Goal: Task Accomplishment & Management: Use online tool/utility

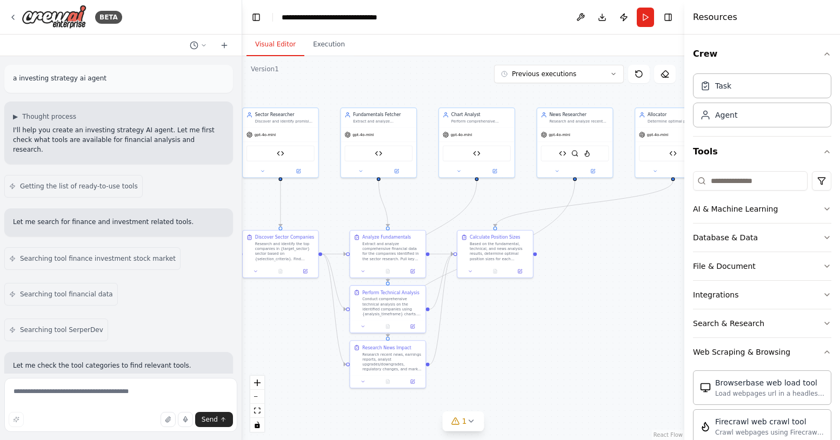
scroll to position [230, 0]
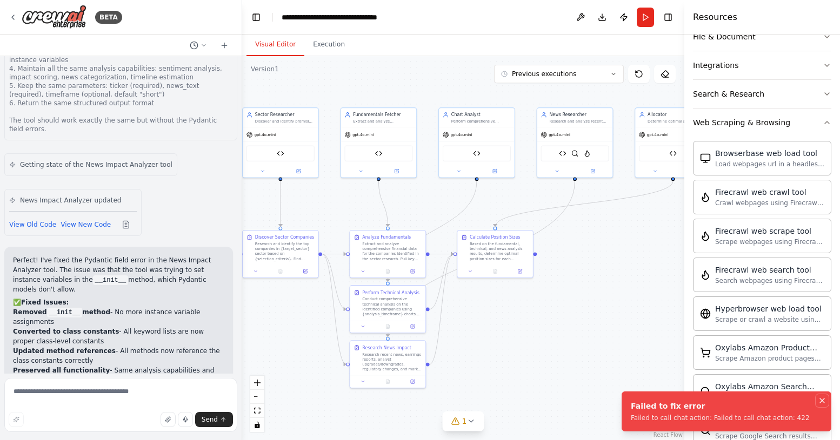
click at [823, 401] on icon "Notifications (F8)" at bounding box center [822, 401] width 4 height 4
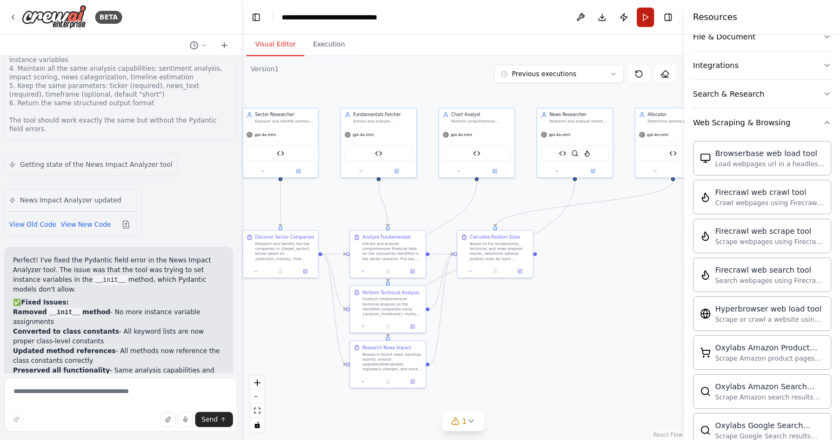
click at [641, 18] on button "Run" at bounding box center [645, 17] width 17 height 19
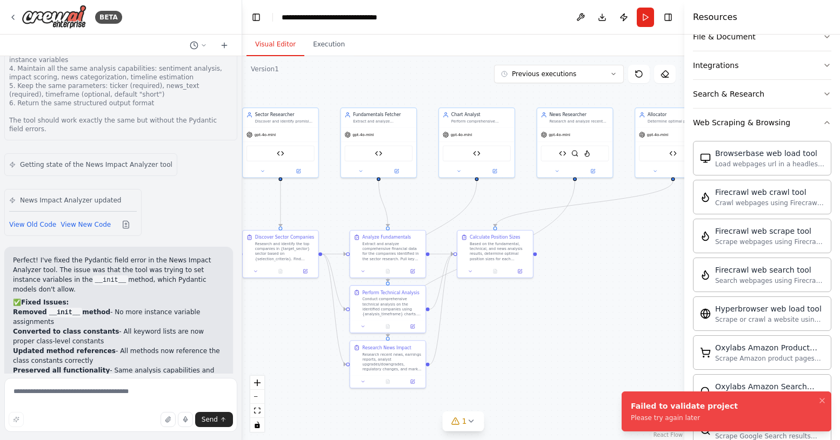
click at [474, 411] on div ".deletable-edge-delete-btn { width: 20px; height: 20px; border: 0px solid #ffff…" at bounding box center [463, 248] width 442 height 384
click at [458, 426] on div "1" at bounding box center [459, 421] width 16 height 11
click at [505, 394] on button at bounding box center [512, 393] width 18 height 13
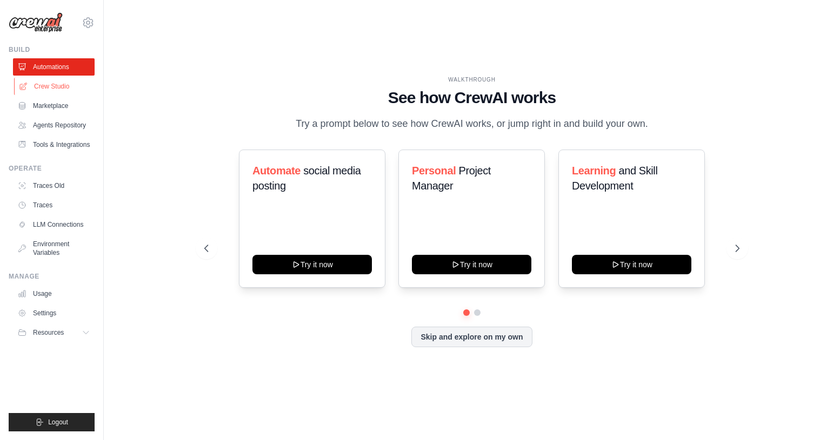
click at [56, 89] on link "Crew Studio" at bounding box center [55, 86] width 82 height 17
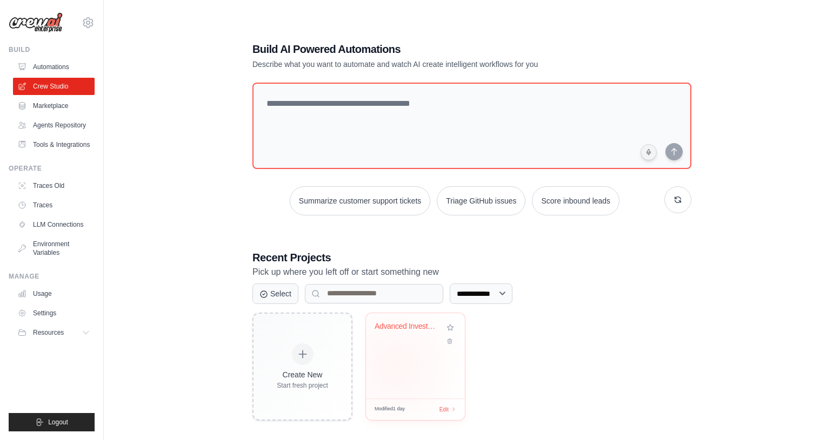
click at [401, 366] on div "Advanced Investment Analysis System" at bounding box center [415, 355] width 99 height 85
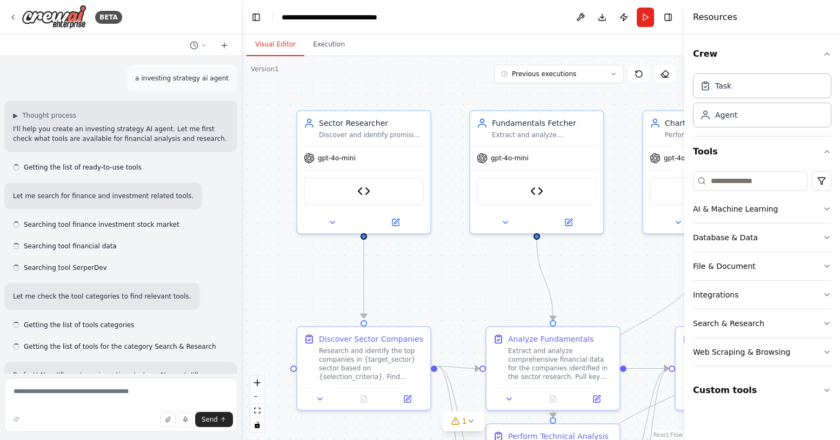
scroll to position [5117, 0]
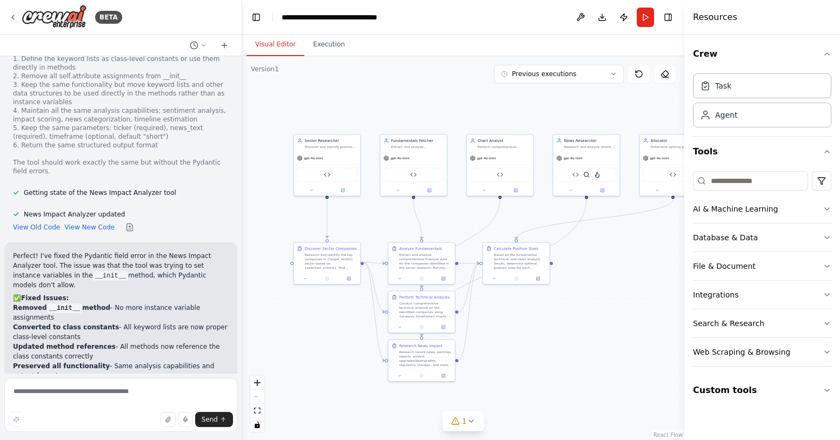
drag, startPoint x: 605, startPoint y: 391, endPoint x: 525, endPoint y: 319, distance: 107.5
click at [525, 319] on div ".deletable-edge-delete-btn { width: 20px; height: 20px; border: 0px solid #ffff…" at bounding box center [463, 248] width 442 height 384
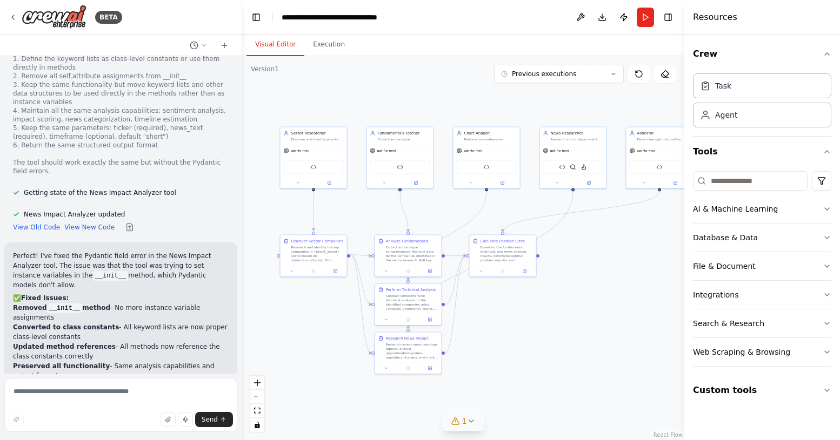
click at [467, 419] on icon at bounding box center [470, 421] width 9 height 9
click at [510, 392] on button at bounding box center [512, 393] width 18 height 13
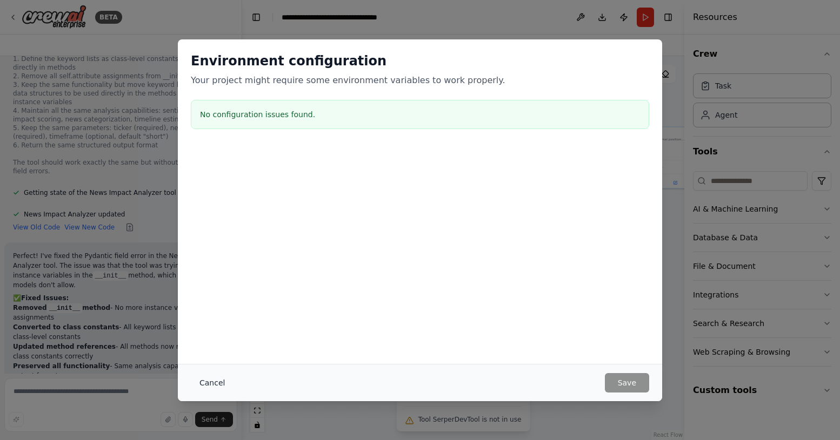
click at [215, 386] on button "Cancel" at bounding box center [212, 382] width 43 height 19
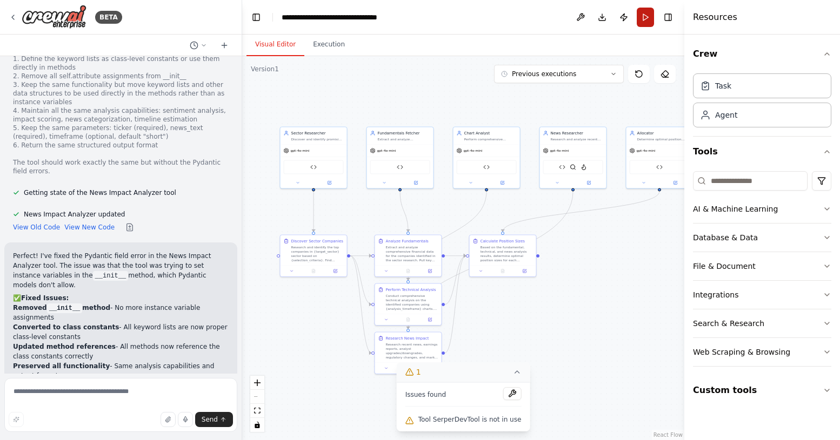
click at [643, 8] on button "Run" at bounding box center [645, 17] width 17 height 19
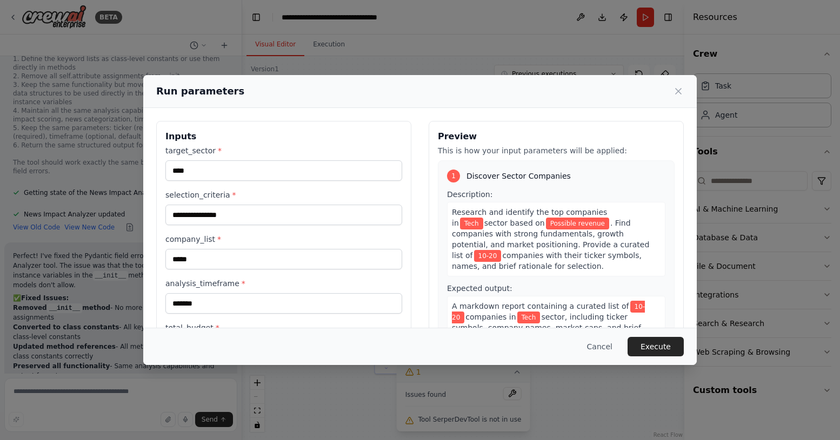
click at [658, 358] on div "Cancel Execute" at bounding box center [419, 346] width 553 height 37
click at [659, 346] on button "Execute" at bounding box center [655, 346] width 56 height 19
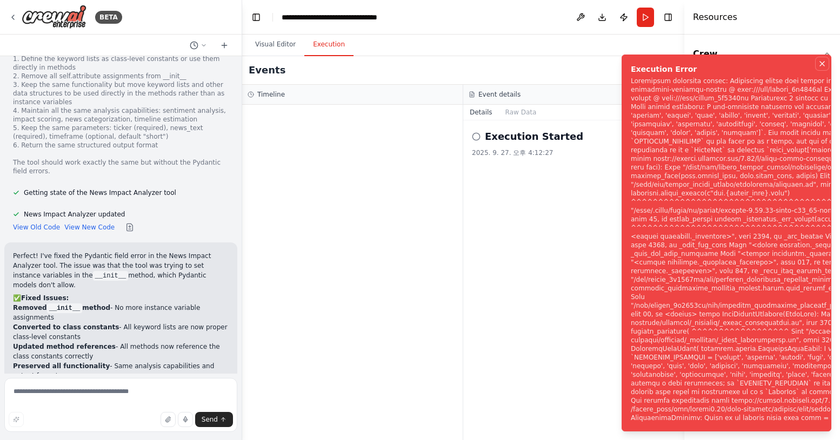
click at [823, 59] on icon "Notifications (F8)" at bounding box center [822, 63] width 9 height 9
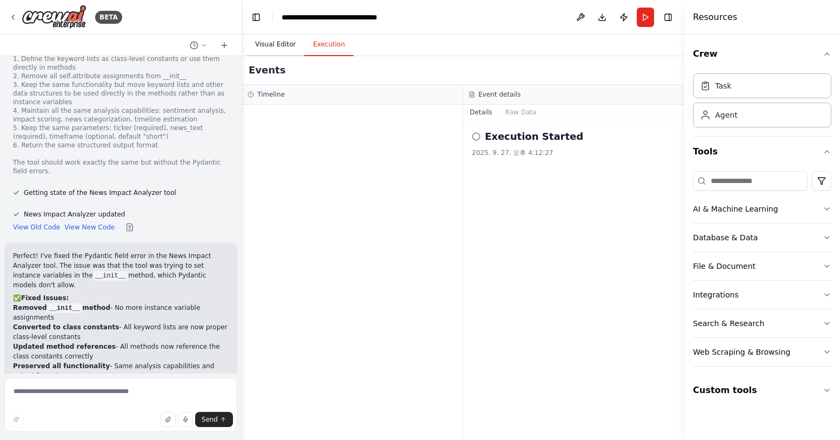
click at [263, 47] on button "Visual Editor" at bounding box center [275, 45] width 58 height 23
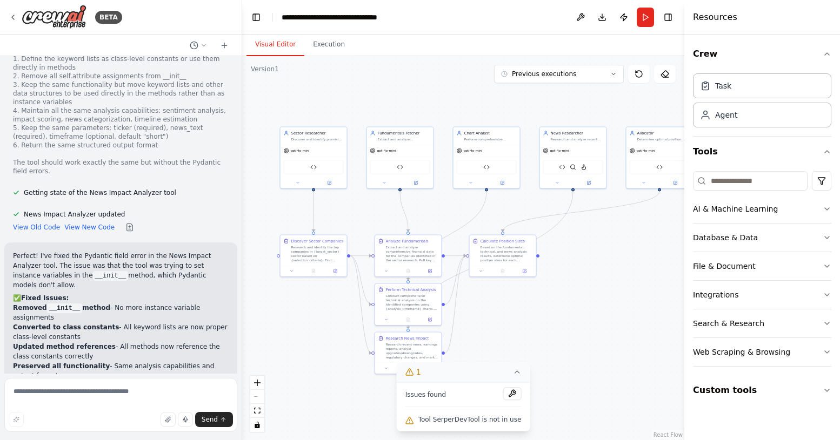
scroll to position [5205, 0]
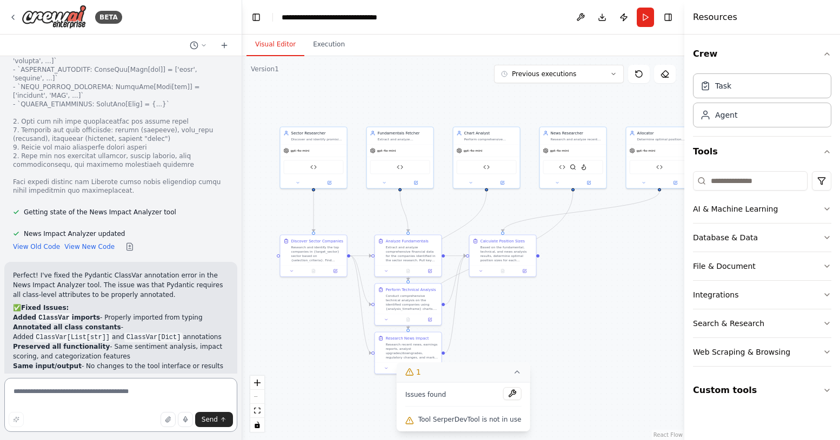
scroll to position [5834, 0]
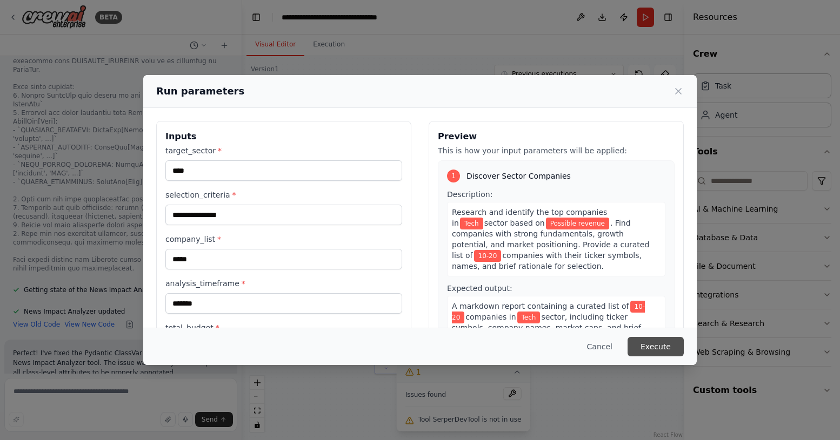
click at [652, 344] on button "Execute" at bounding box center [655, 346] width 56 height 19
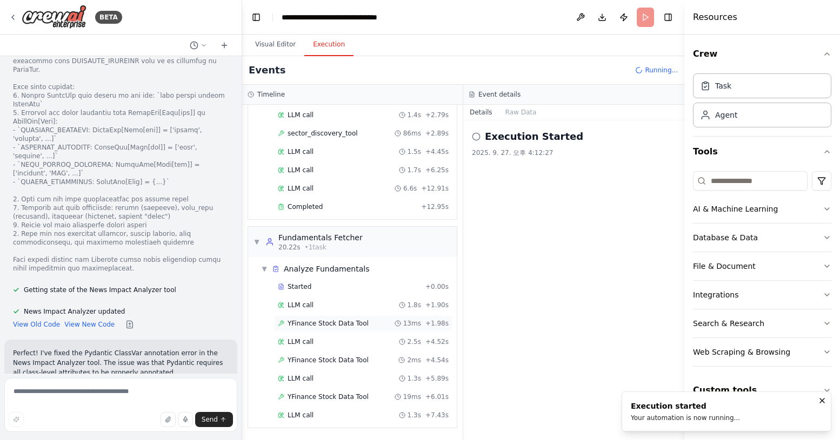
scroll to position [148, 0]
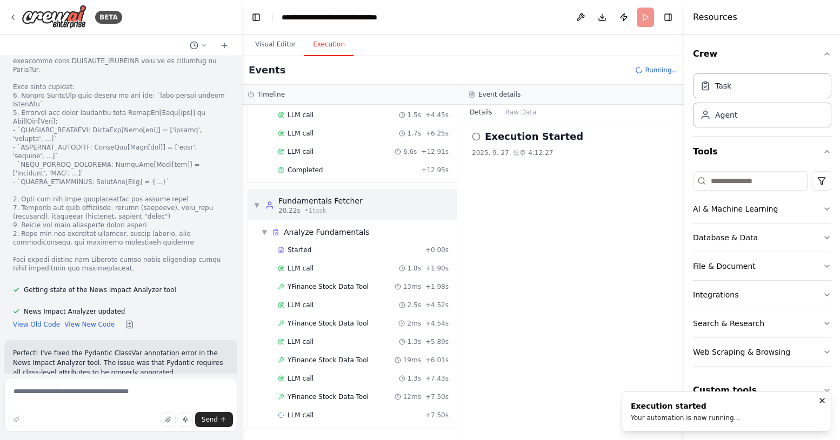
click at [256, 206] on span "▼" at bounding box center [256, 205] width 6 height 9
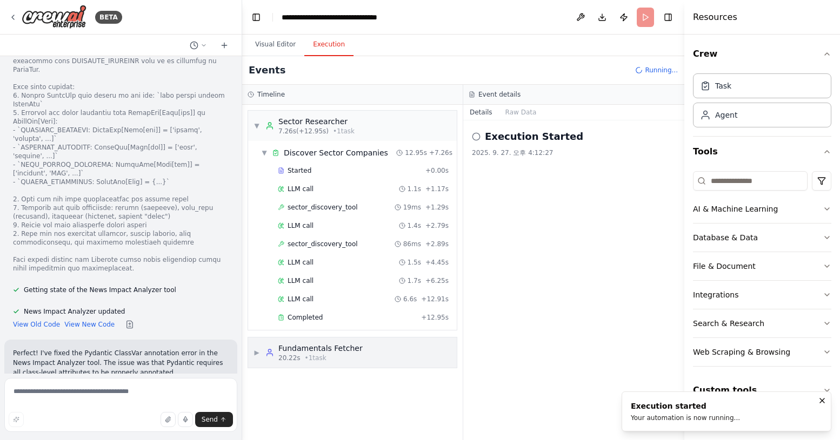
scroll to position [0, 0]
click at [258, 126] on span "▼" at bounding box center [256, 126] width 6 height 9
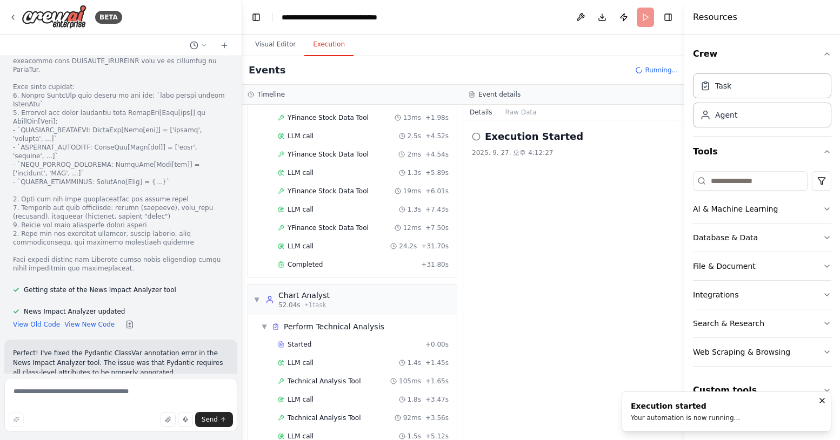
scroll to position [325, 0]
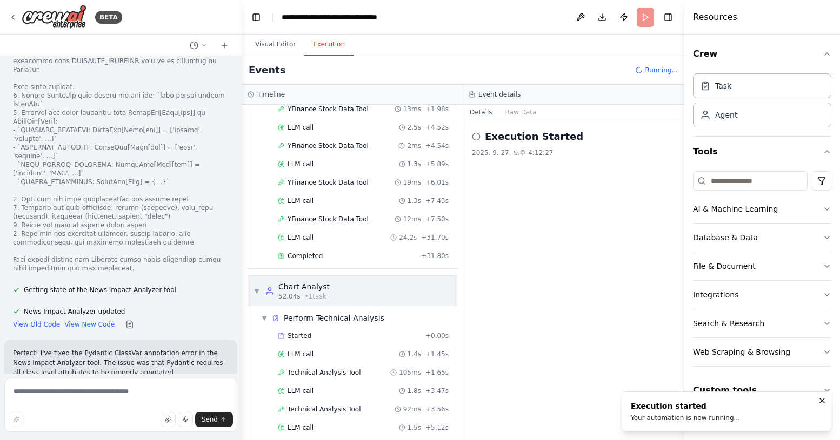
click at [257, 292] on span "▼" at bounding box center [256, 291] width 6 height 9
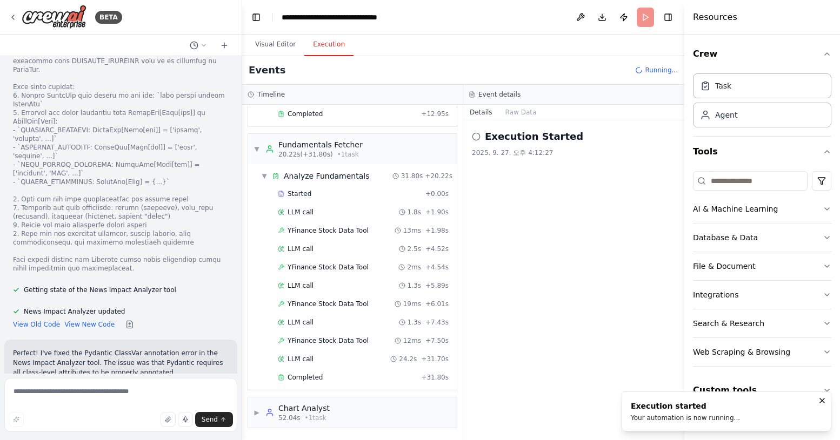
scroll to position [0, 0]
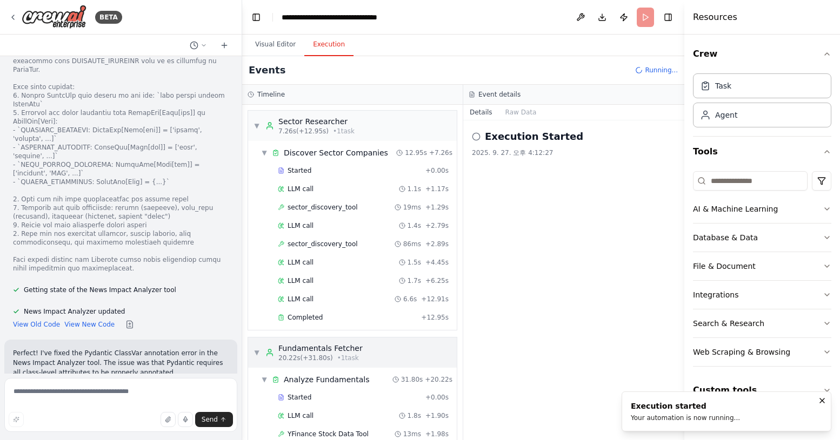
click at [257, 353] on span "▼" at bounding box center [256, 353] width 6 height 9
click at [257, 129] on span "▼" at bounding box center [256, 126] width 6 height 9
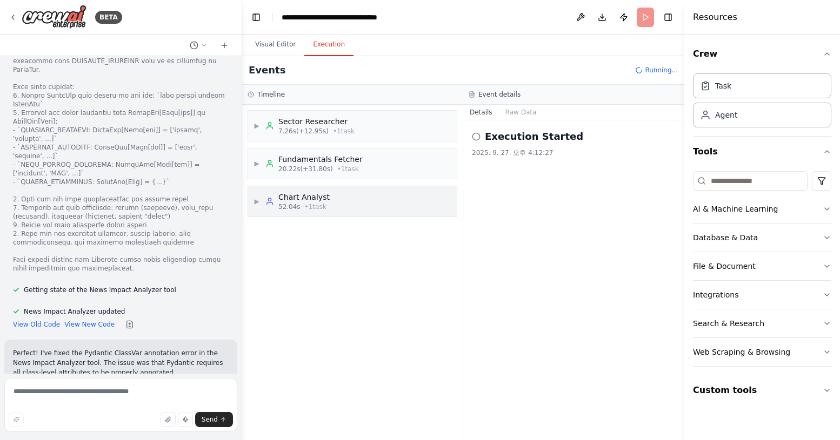
click at [256, 202] on span "▶" at bounding box center [256, 201] width 6 height 9
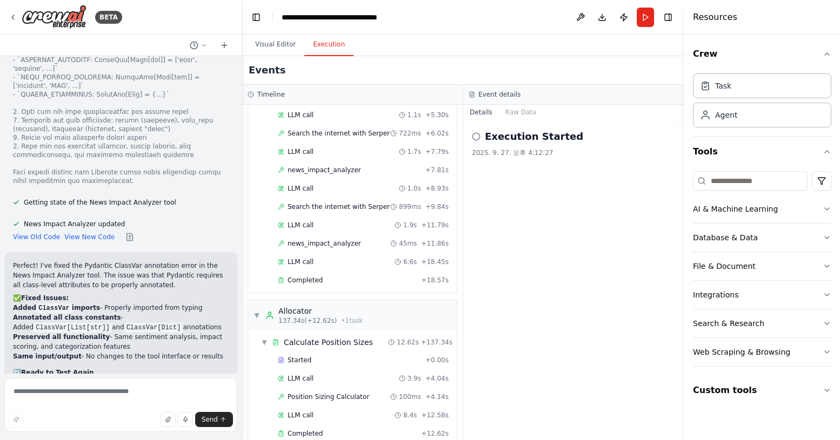
scroll to position [1545, 0]
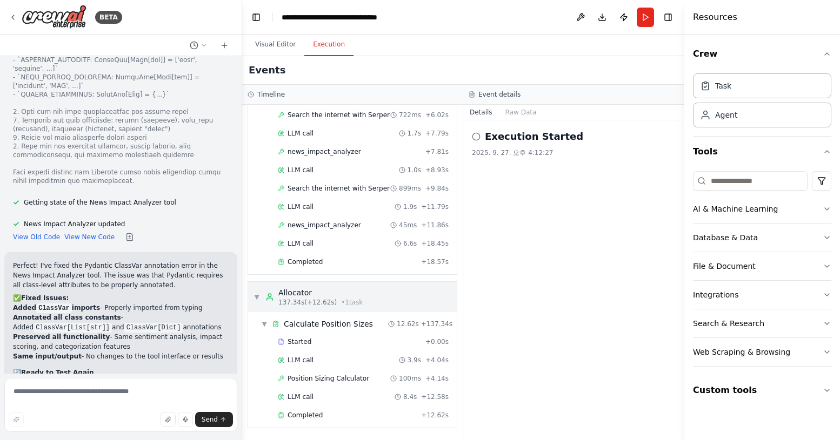
click at [259, 296] on span "▼" at bounding box center [256, 297] width 6 height 9
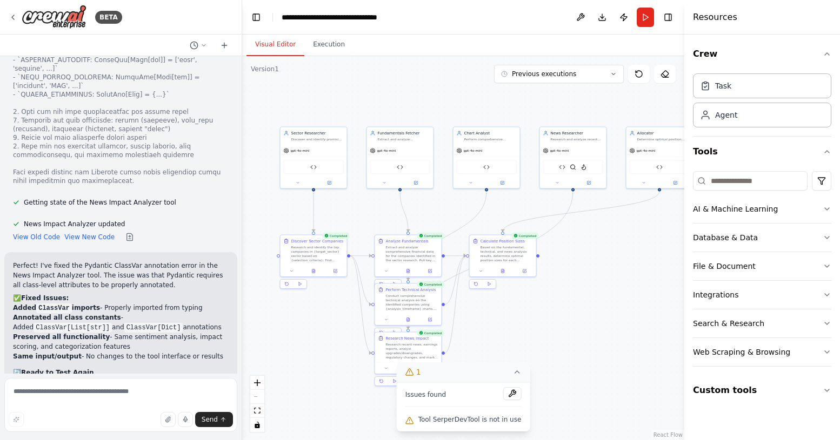
click at [286, 42] on button "Visual Editor" at bounding box center [275, 45] width 58 height 23
click at [312, 44] on button "Execution" at bounding box center [328, 45] width 49 height 23
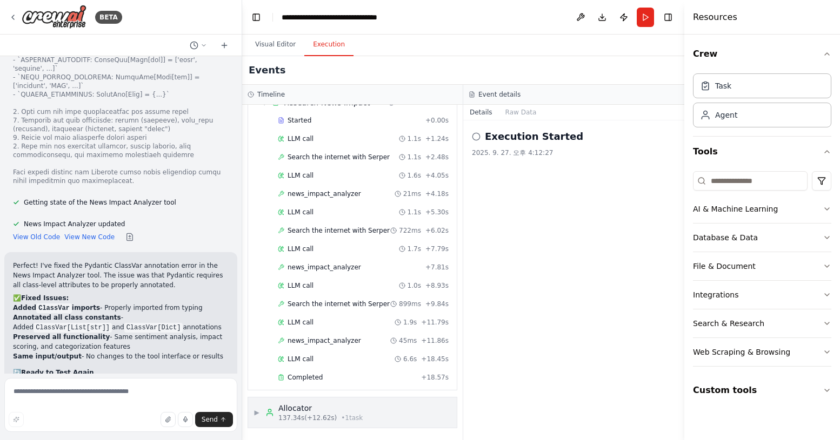
click at [257, 410] on span "▶" at bounding box center [256, 413] width 6 height 9
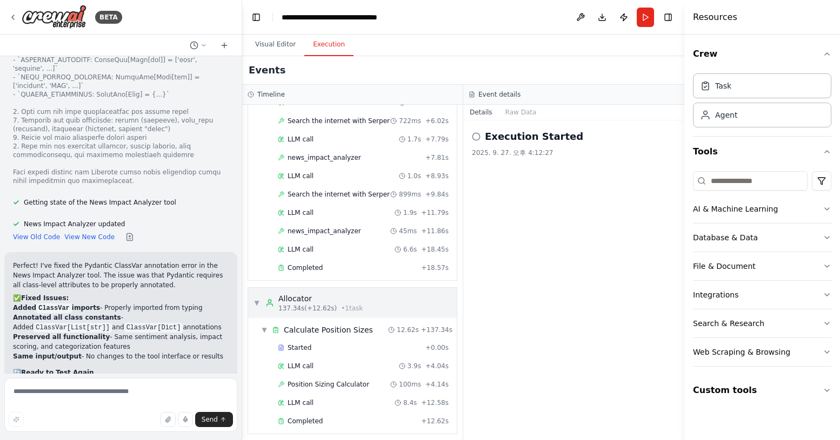
scroll to position [1545, 0]
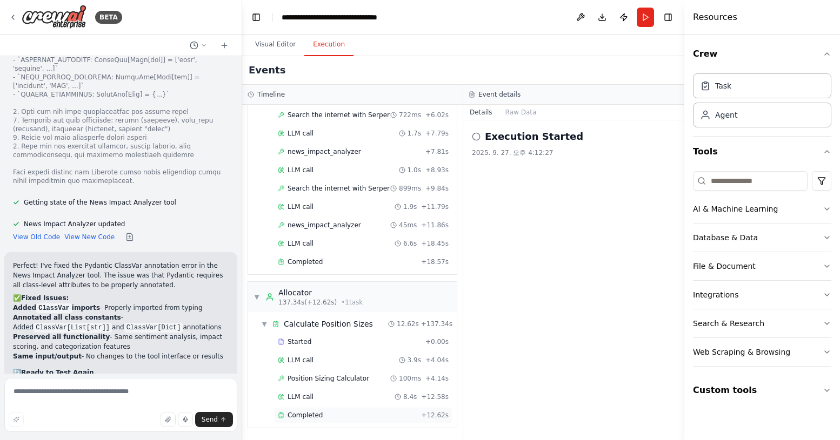
click at [332, 416] on div "Completed" at bounding box center [347, 415] width 139 height 9
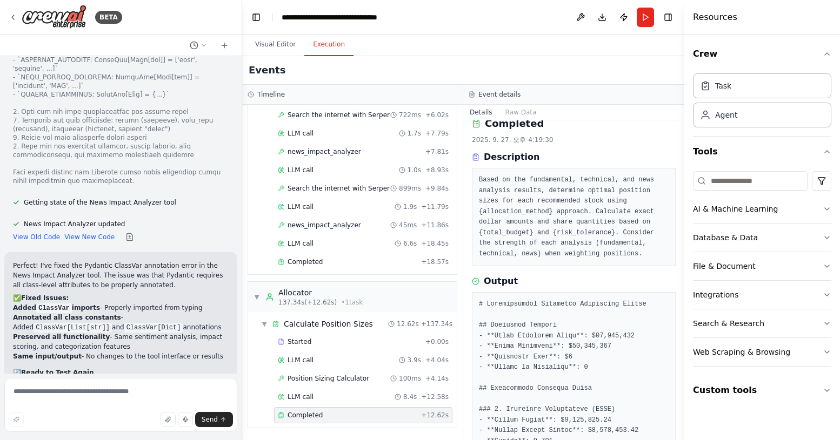
scroll to position [4, 0]
